Goal: Register for event/course

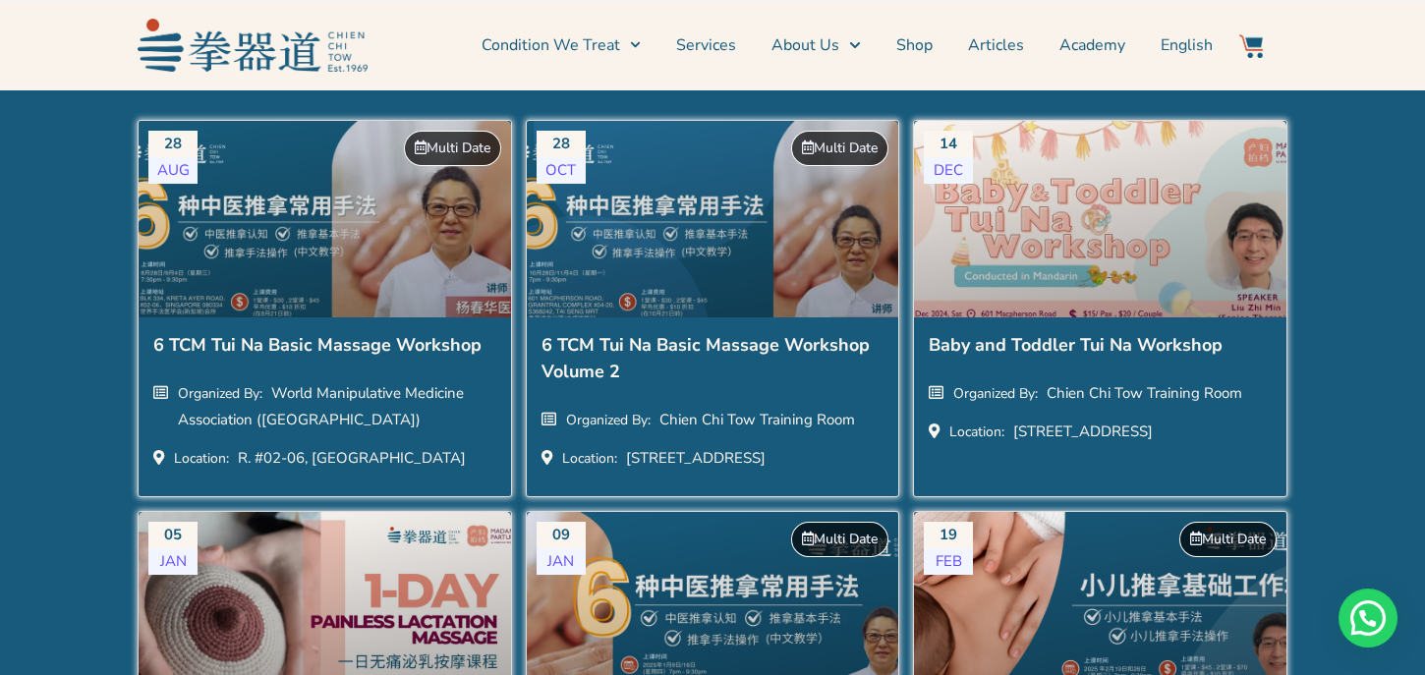
scroll to position [2834, 0]
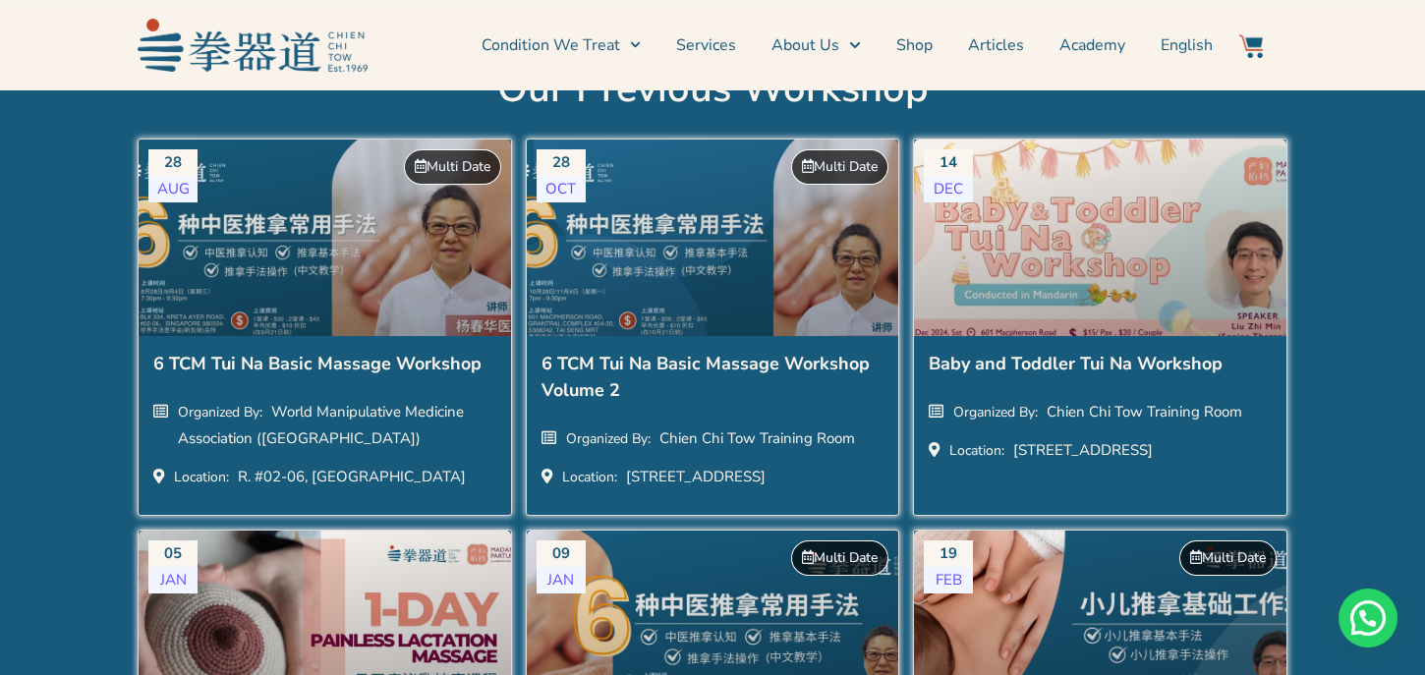
click at [257, 359] on h2 "6 TCM Tui Na Basic Massage Workshop" at bounding box center [324, 366] width 343 height 31
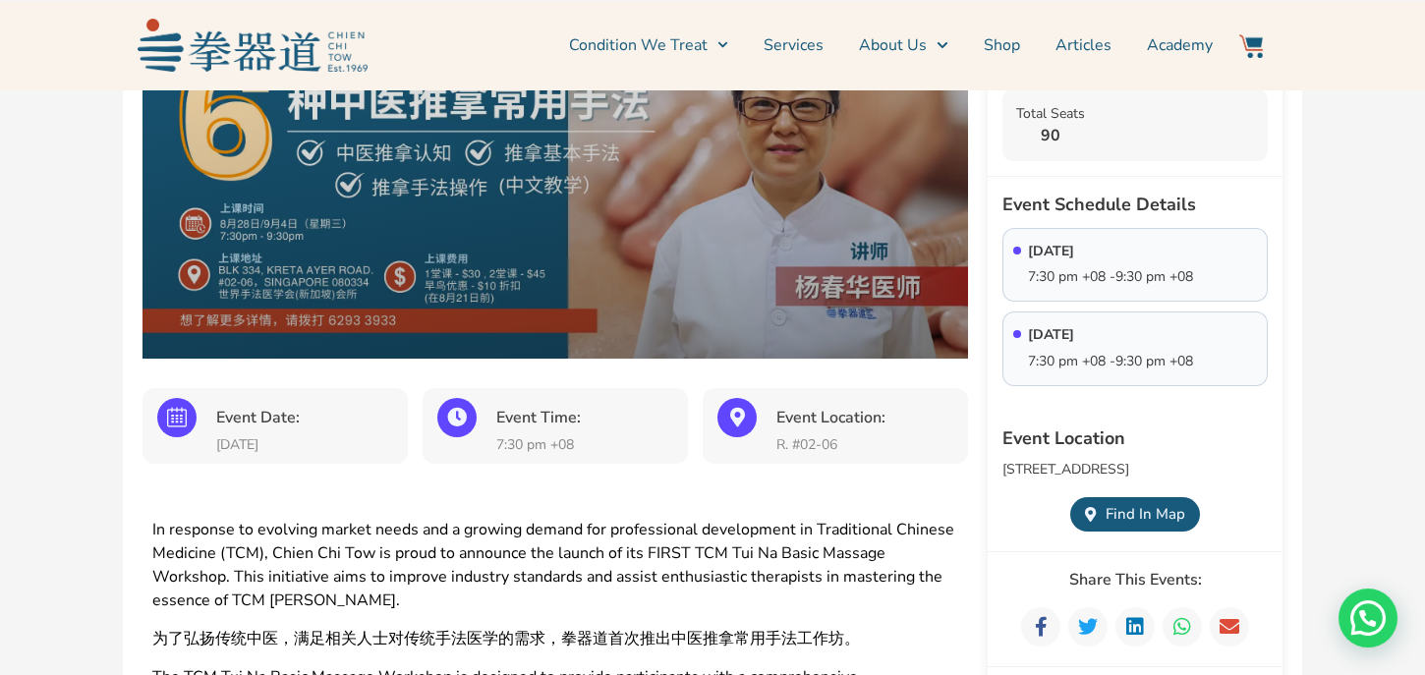
scroll to position [226, 0]
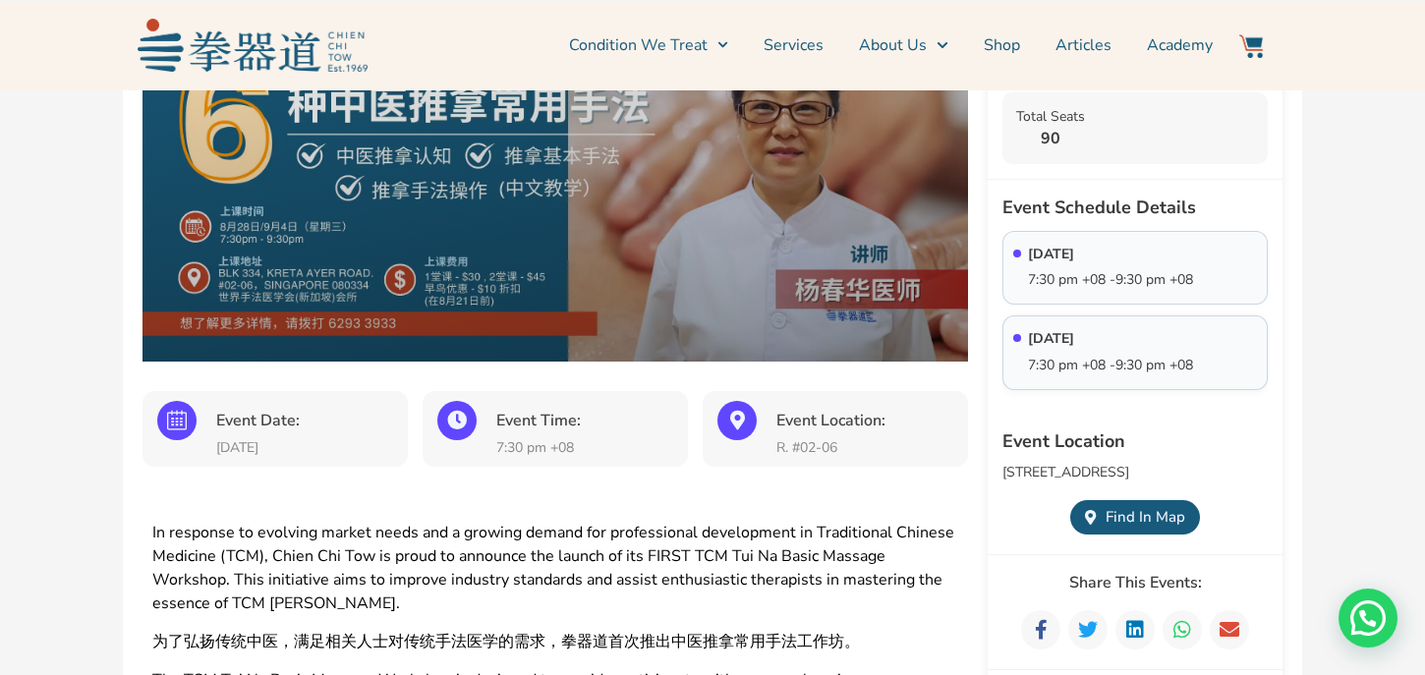
click at [1099, 358] on p "7:30 pm +08 -9:30 pm +08" at bounding box center [1110, 366] width 165 height 17
click at [1074, 331] on p "[DATE]" at bounding box center [1051, 339] width 46 height 17
